Goal: Information Seeking & Learning: Learn about a topic

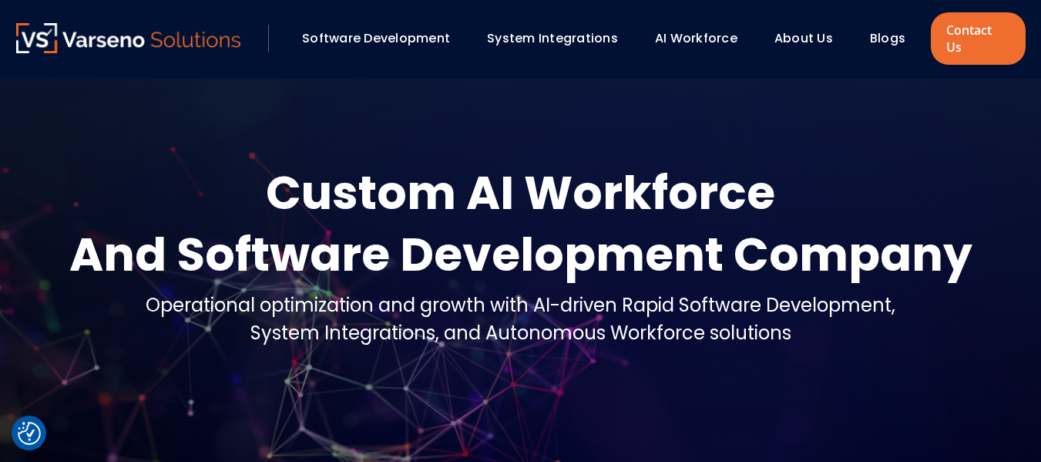
click at [886, 37] on link "Blogs" at bounding box center [887, 38] width 35 height 18
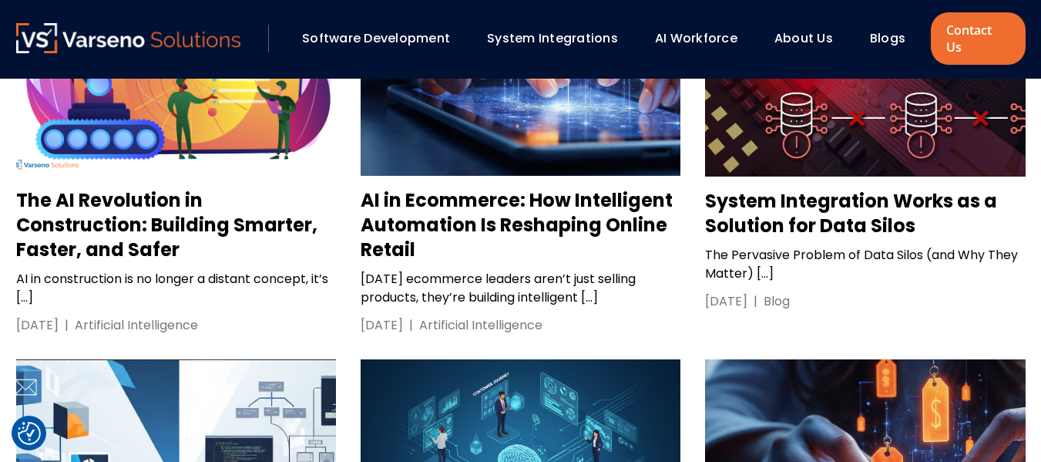
scroll to position [1613, 0]
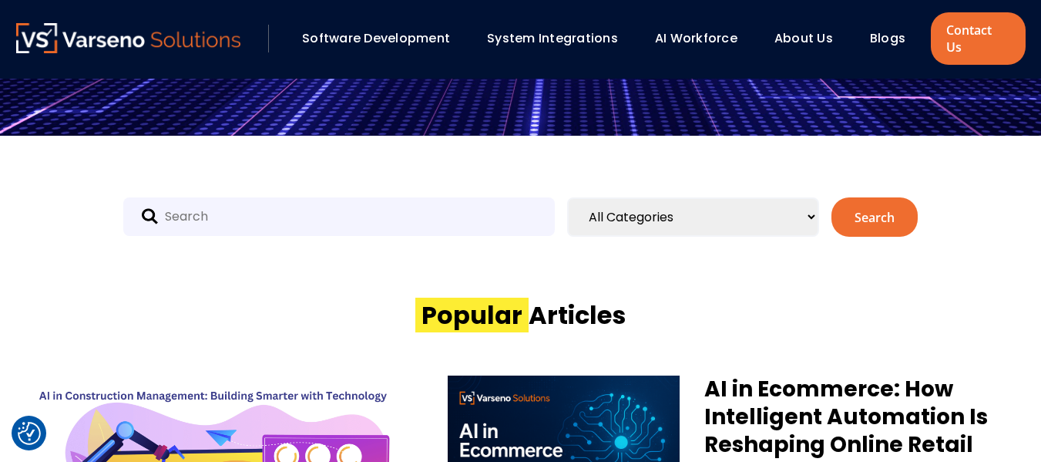
scroll to position [435, 0]
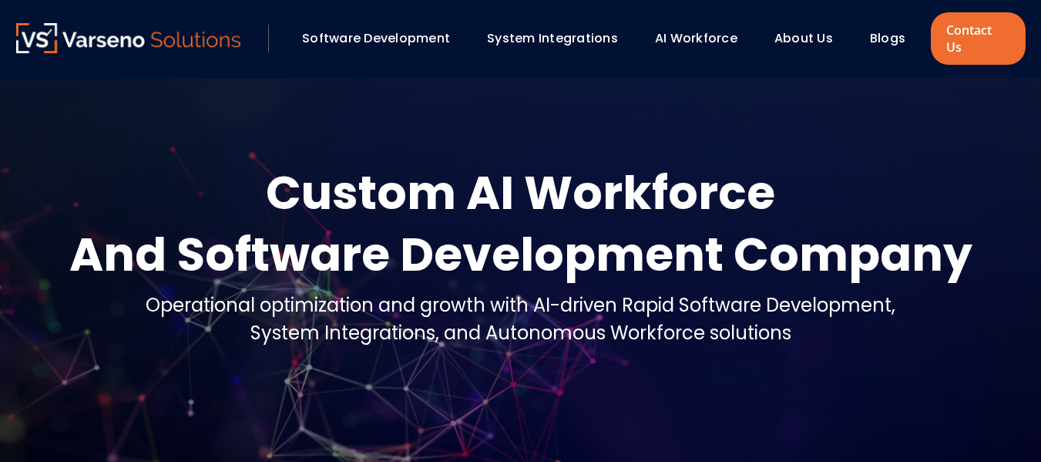
click at [685, 32] on link "AI Workforce" at bounding box center [696, 38] width 82 height 18
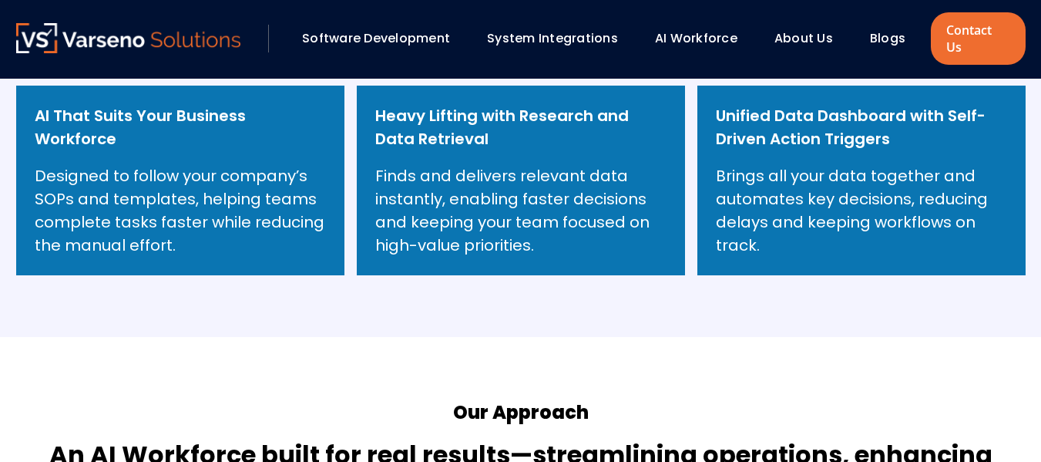
scroll to position [617, 0]
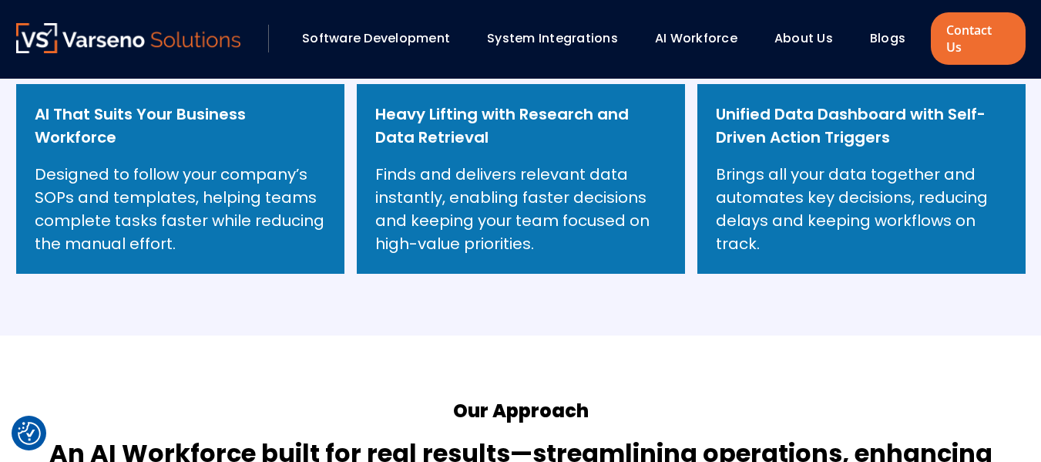
click at [899, 308] on section "Why Choose AI Workforce ? Our AI Workforce delivers real-time insights, automat…" at bounding box center [520, 103] width 1041 height 464
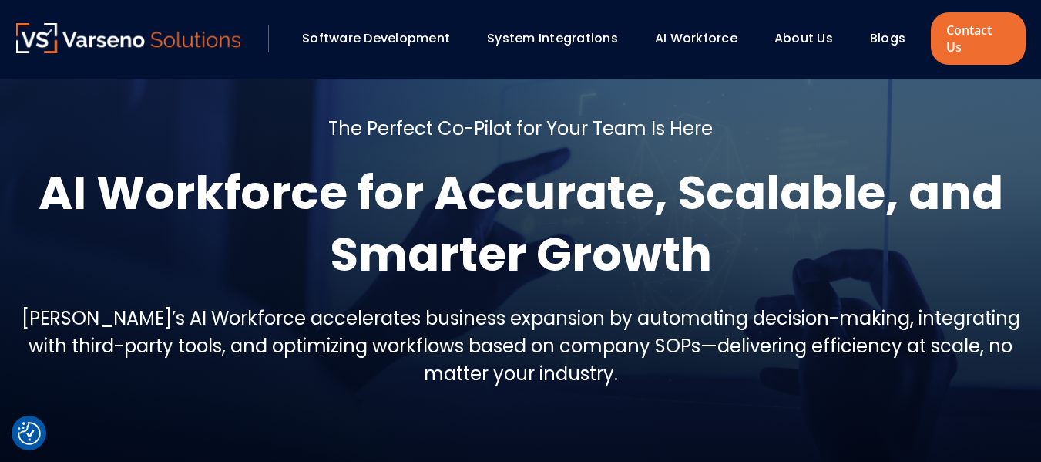
scroll to position [0, 0]
